Goal: Find specific page/section: Find specific page/section

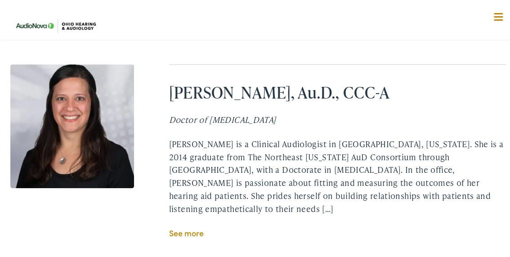
scroll to position [1631, 0]
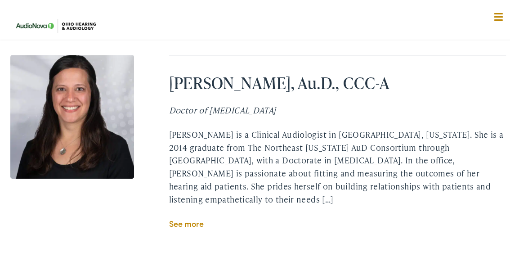
click at [179, 216] on link "See more" at bounding box center [186, 221] width 35 height 11
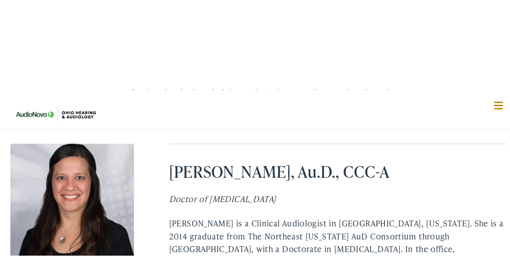
scroll to position [1542, 0]
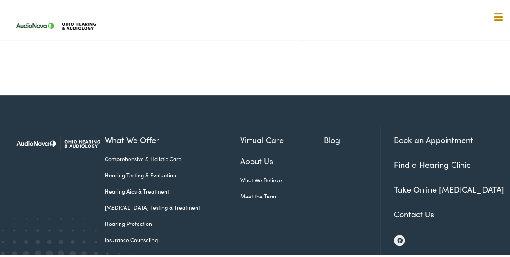
scroll to position [527, 0]
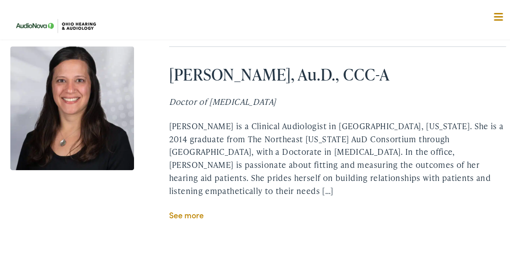
scroll to position [1631, 0]
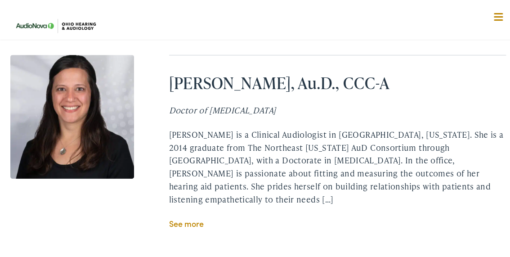
click at [185, 216] on link "See more" at bounding box center [186, 221] width 35 height 11
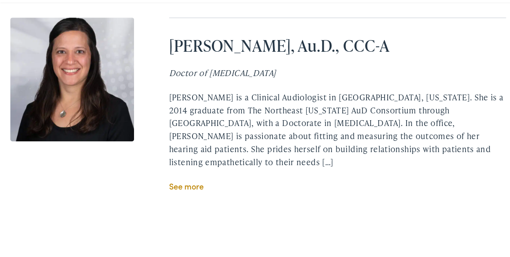
scroll to position [1668, 0]
